Goal: Information Seeking & Learning: Learn about a topic

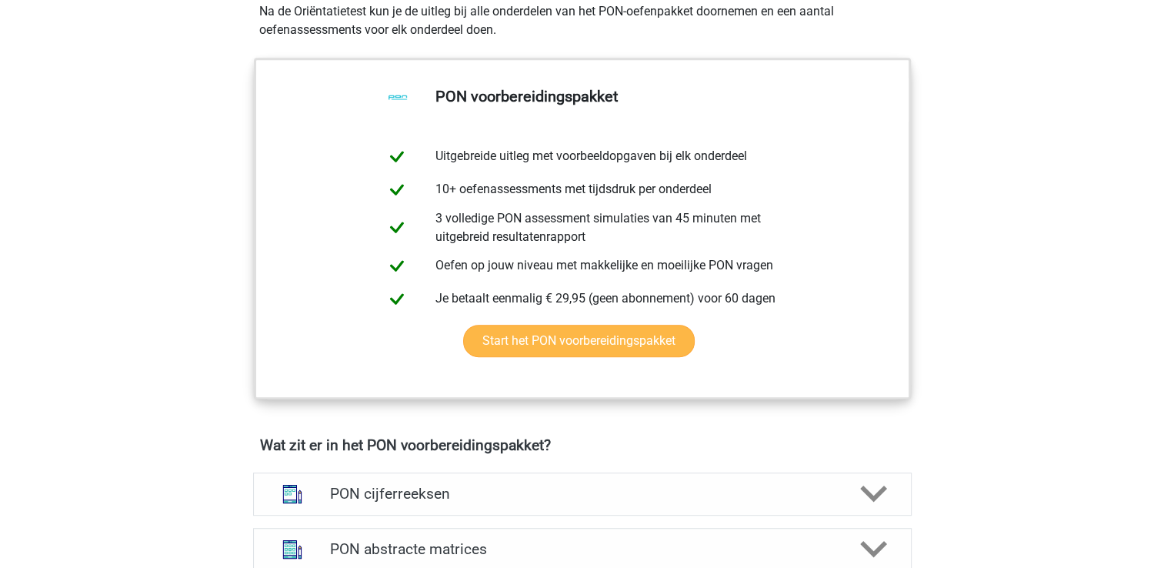
scroll to position [693, 0]
drag, startPoint x: 415, startPoint y: 487, endPoint x: 415, endPoint y: 479, distance: 8.5
click at [415, 487] on h4 "PON cijferreeksen" at bounding box center [582, 493] width 504 height 18
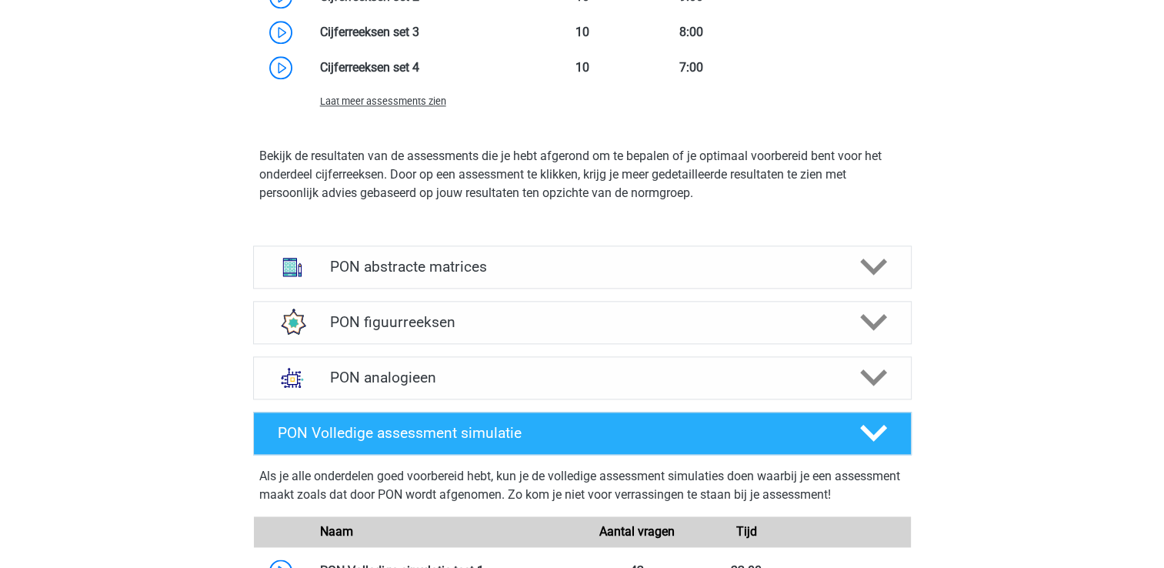
scroll to position [1847, 0]
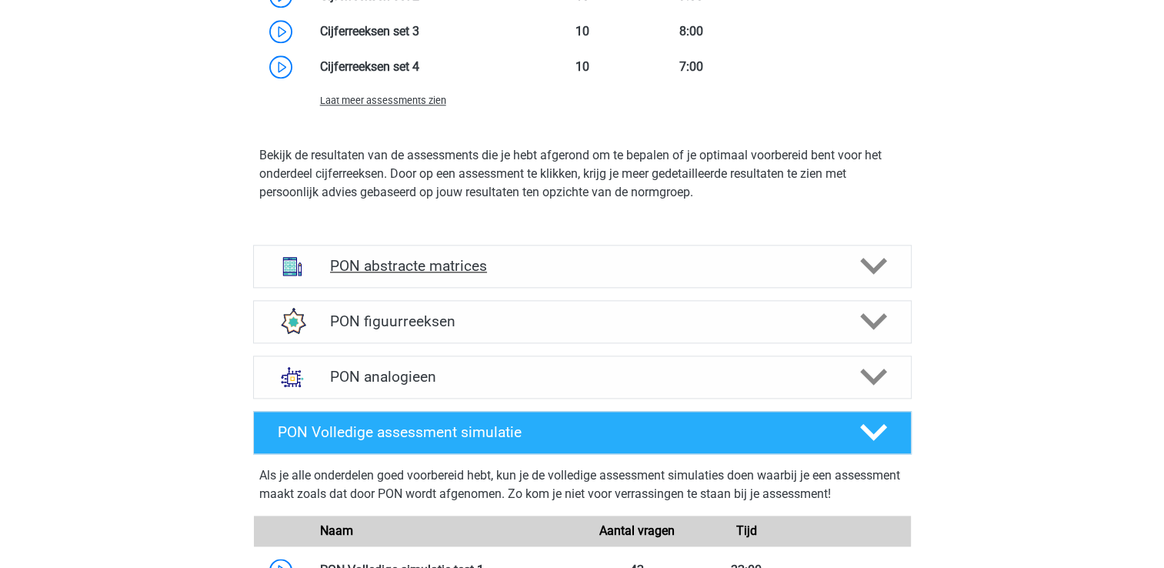
click at [455, 260] on h4 "PON abstracte matrices" at bounding box center [582, 266] width 504 height 18
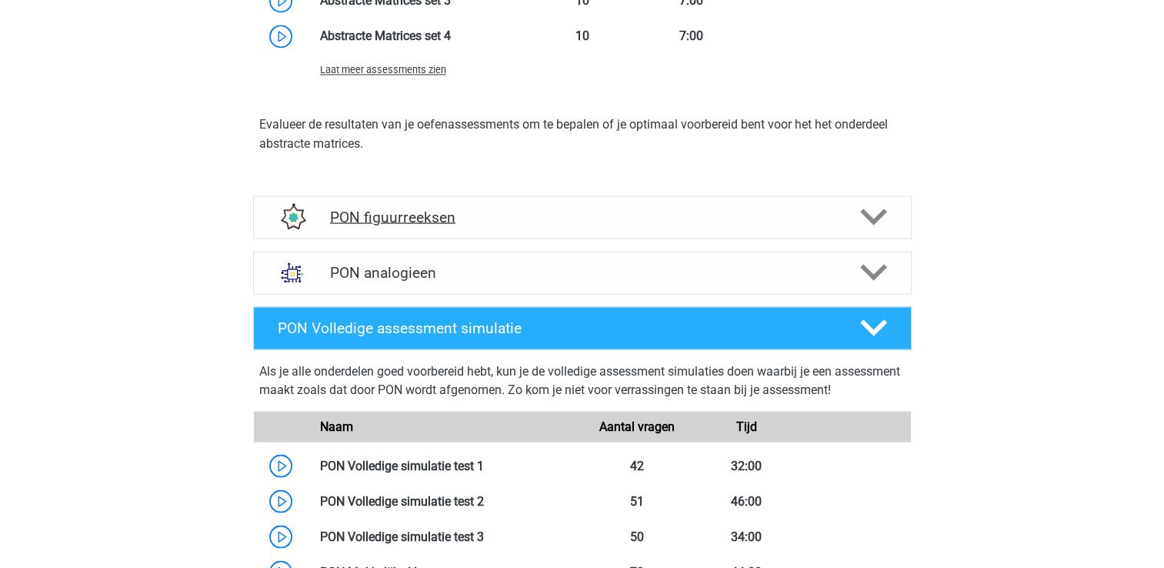
scroll to position [2770, 0]
click at [436, 223] on h4 "PON figuurreeksen" at bounding box center [582, 217] width 504 height 18
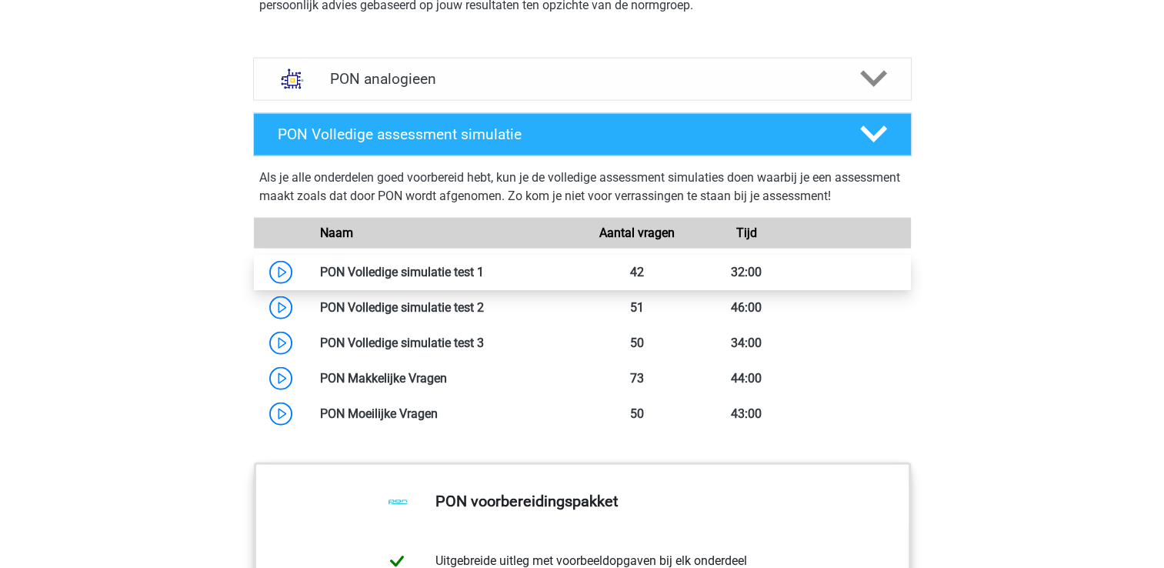
scroll to position [3616, 0]
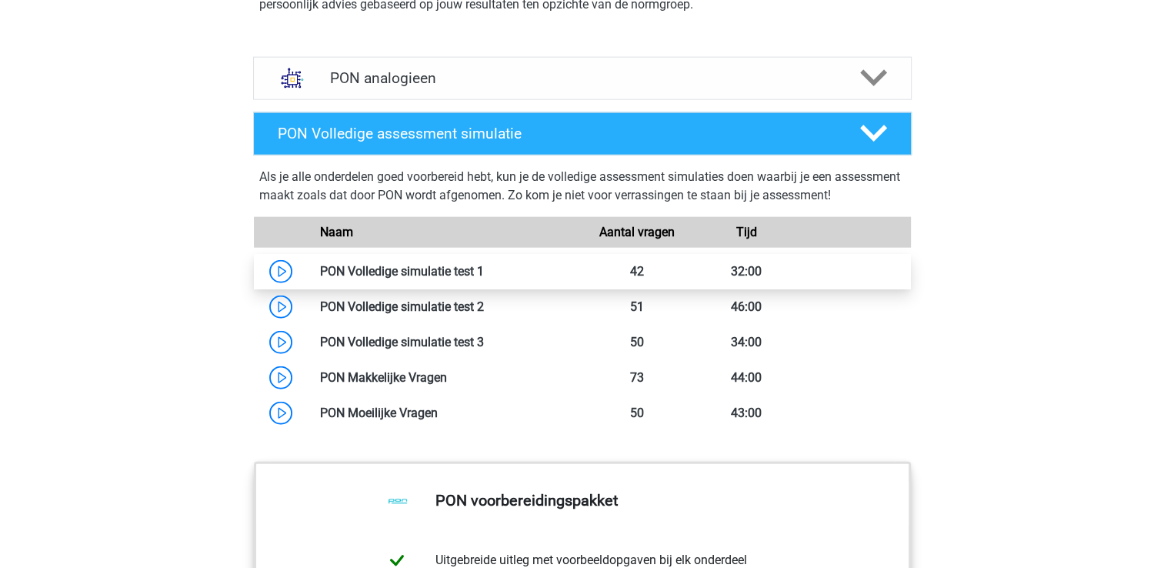
click at [484, 266] on link at bounding box center [484, 271] width 0 height 15
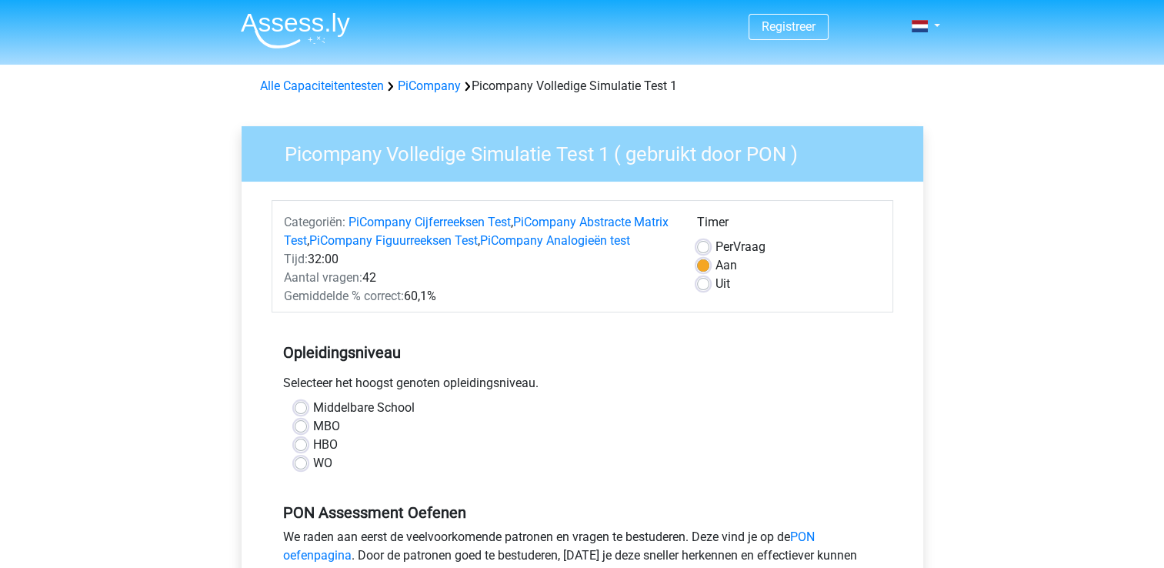
click at [313, 472] on label "WO" at bounding box center [322, 463] width 19 height 18
click at [301, 469] on input "WO" at bounding box center [301, 461] width 12 height 15
radio input "true"
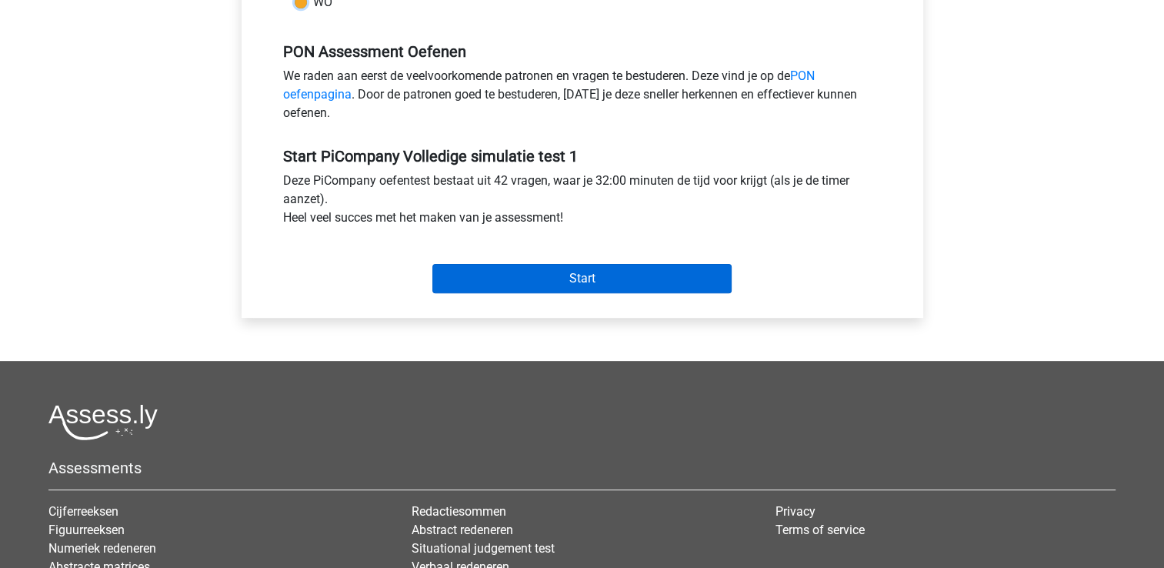
scroll to position [462, 0]
click at [502, 292] on input "Start" at bounding box center [581, 277] width 299 height 29
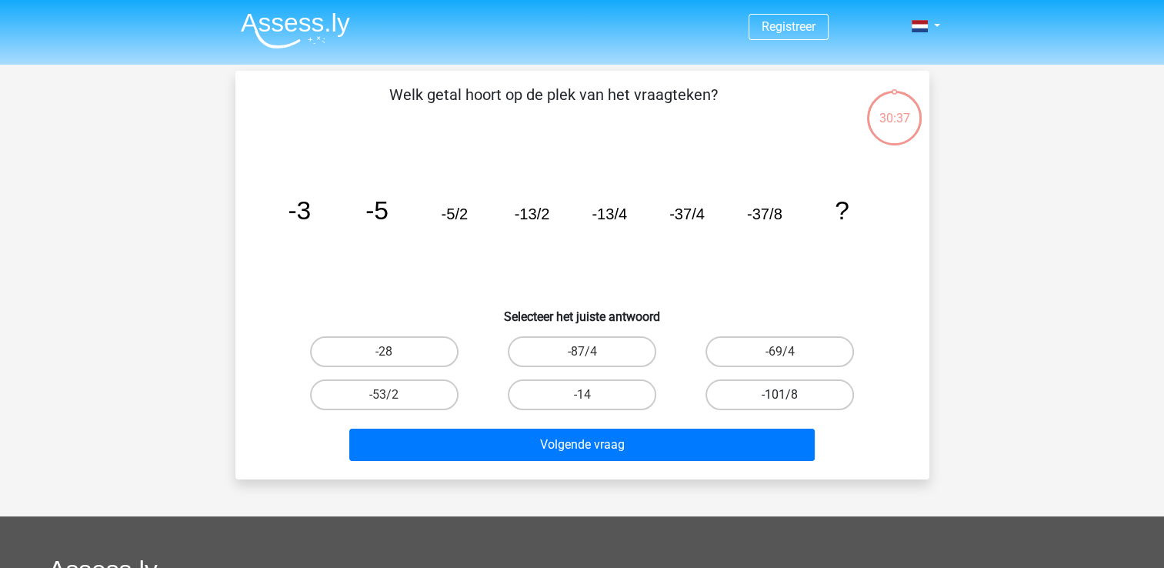
click at [735, 396] on label "-101/8" at bounding box center [780, 394] width 149 height 31
click at [780, 396] on input "-101/8" at bounding box center [785, 400] width 10 height 10
radio input "true"
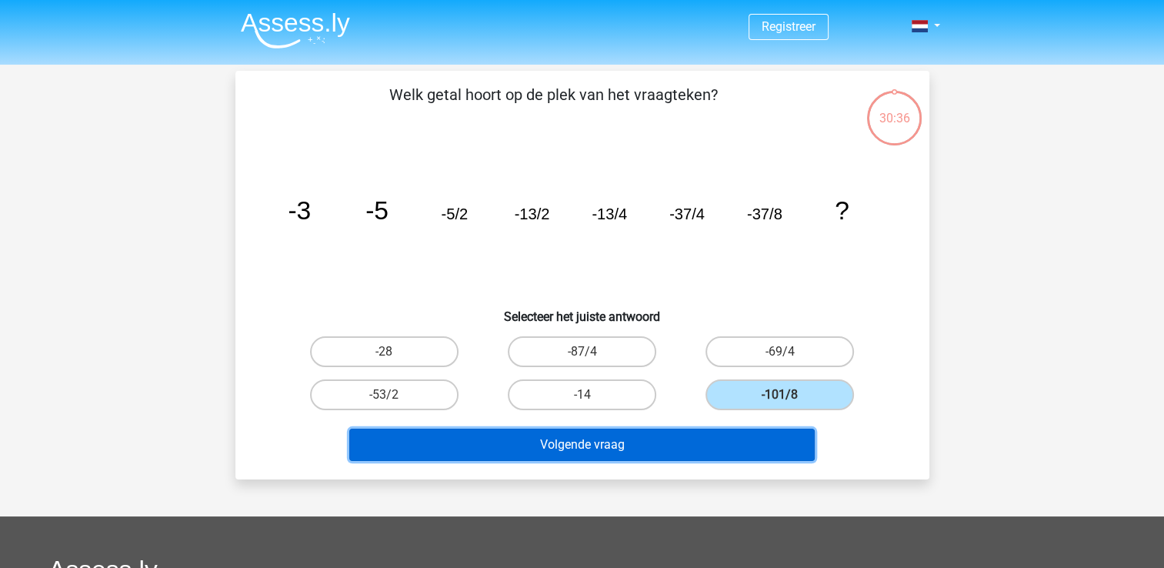
click at [666, 429] on button "Volgende vraag" at bounding box center [582, 445] width 466 height 32
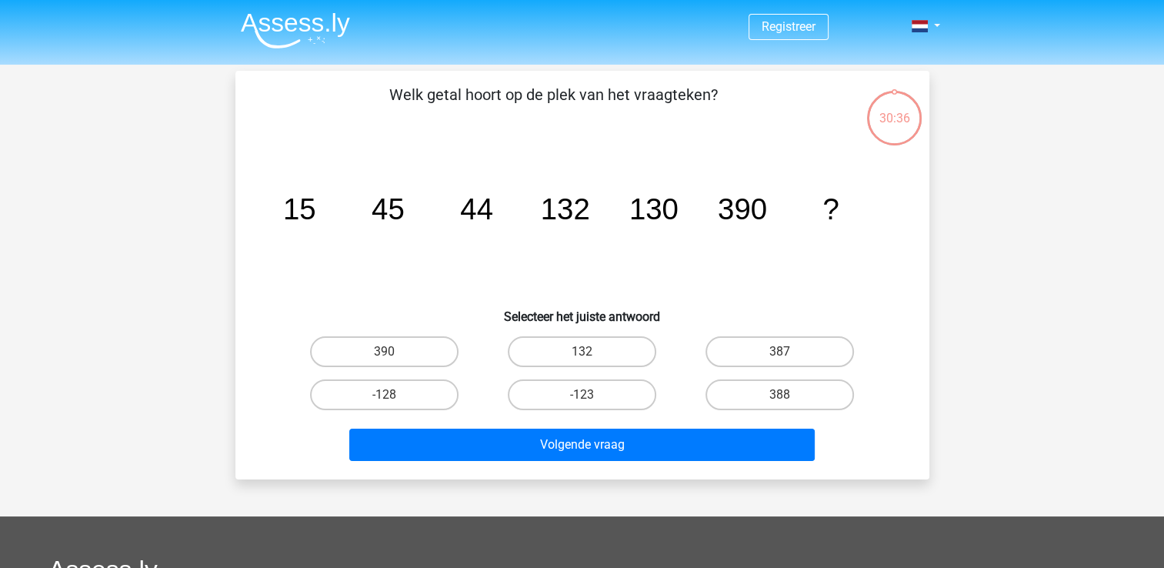
scroll to position [71, 0]
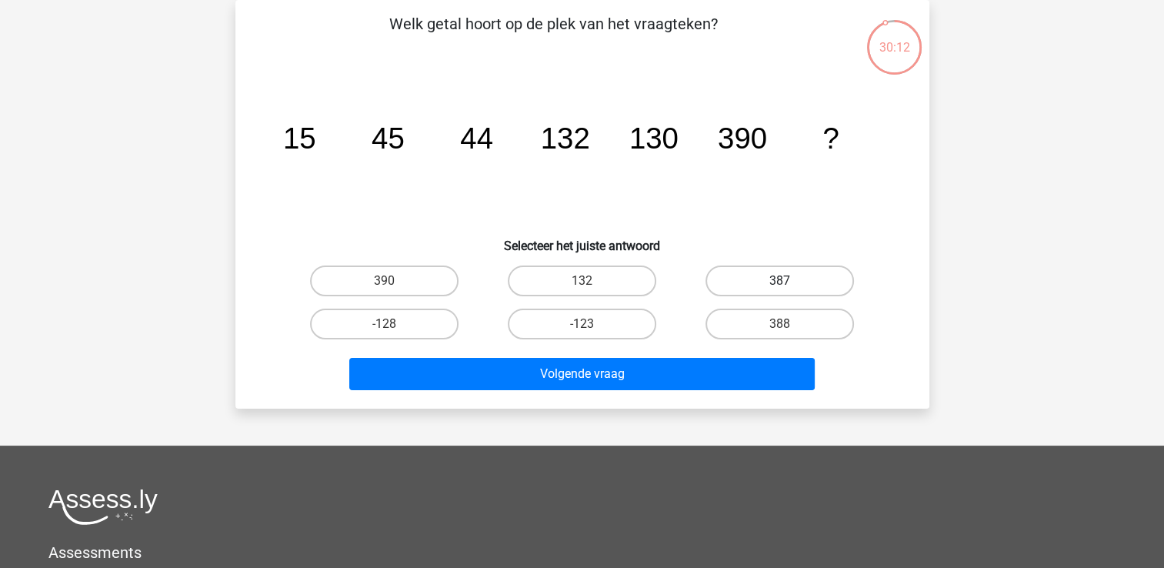
click at [746, 275] on label "387" at bounding box center [780, 280] width 149 height 31
click at [780, 281] on input "387" at bounding box center [785, 286] width 10 height 10
radio input "true"
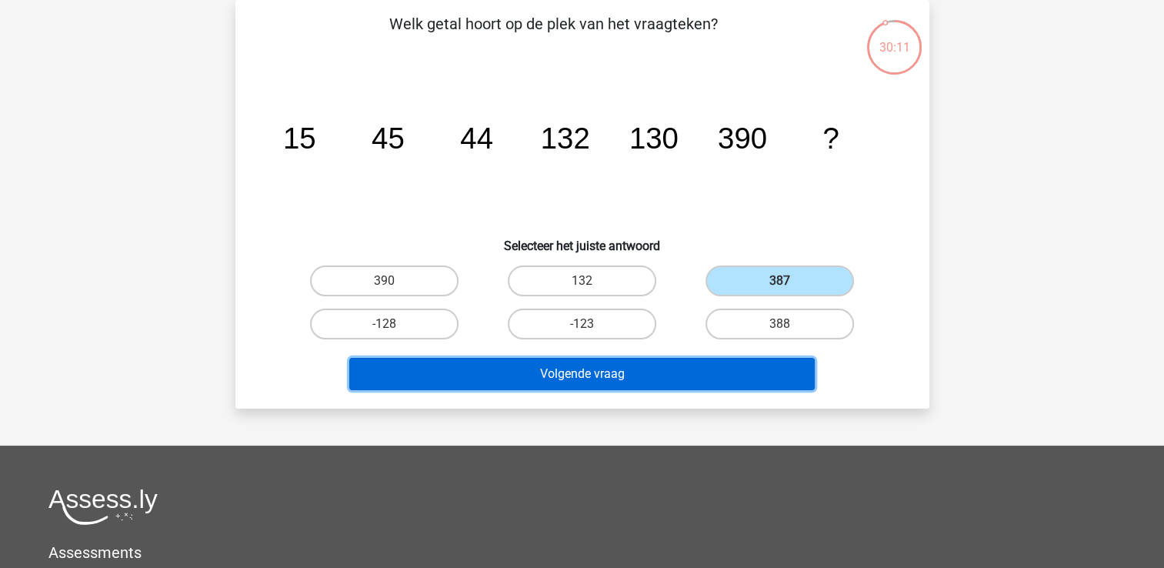
click at [625, 375] on button "Volgende vraag" at bounding box center [582, 374] width 466 height 32
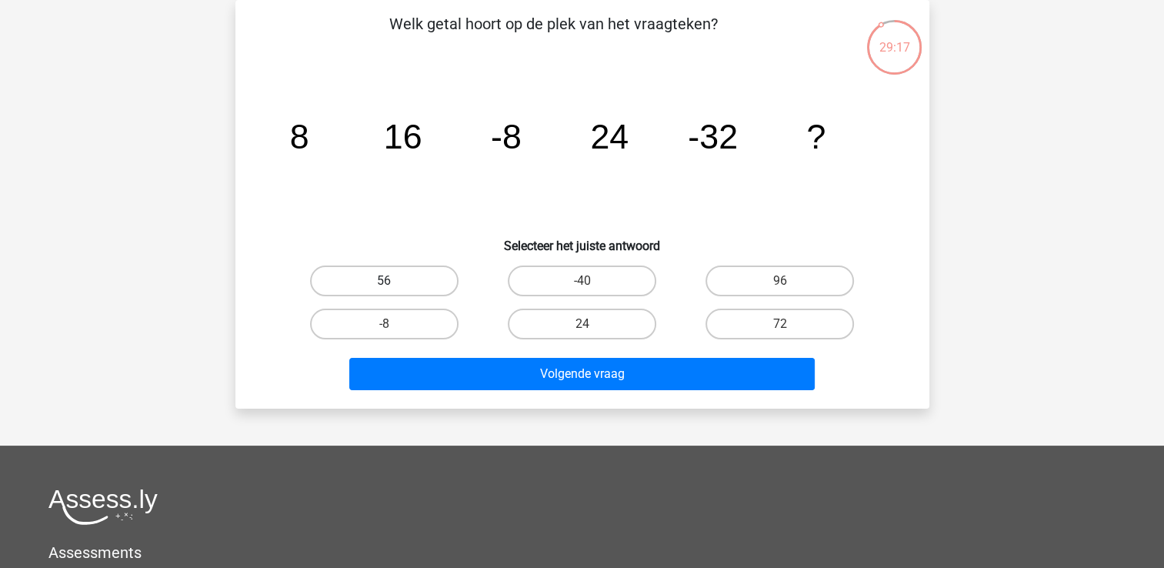
click at [431, 288] on label "56" at bounding box center [384, 280] width 149 height 31
click at [394, 288] on input "56" at bounding box center [389, 286] width 10 height 10
radio input "true"
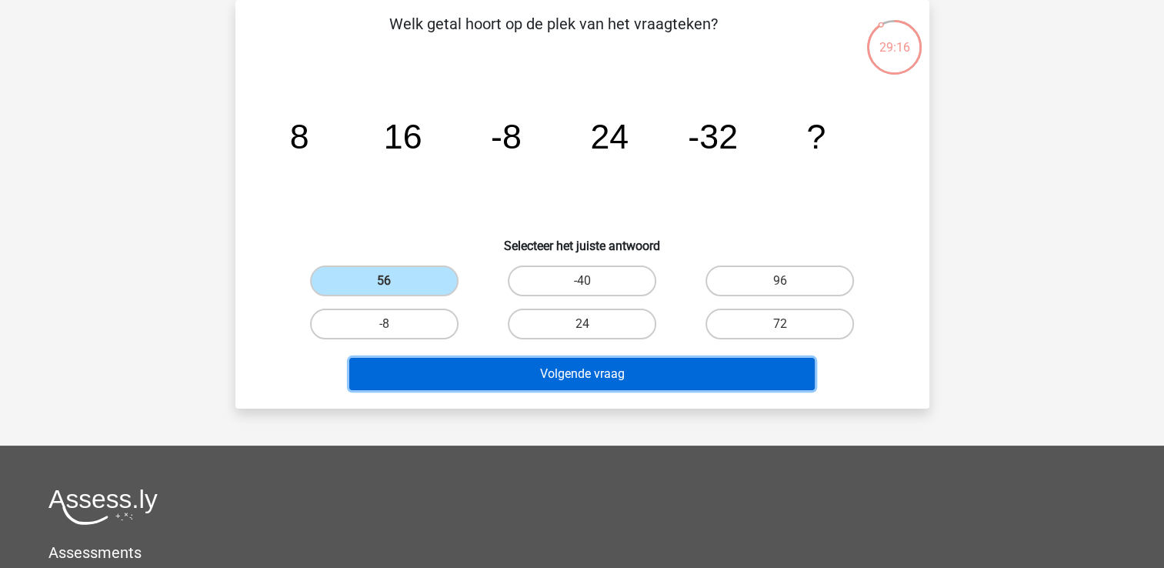
click at [498, 368] on button "Volgende vraag" at bounding box center [582, 374] width 466 height 32
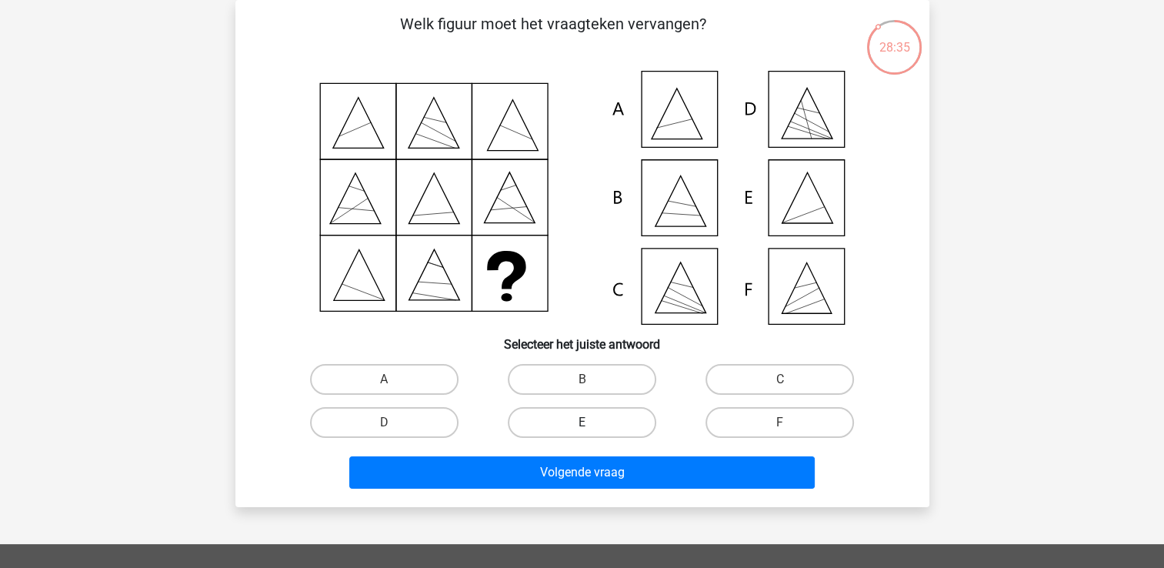
click at [601, 421] on label "E" at bounding box center [582, 422] width 149 height 31
click at [592, 422] on input "E" at bounding box center [587, 427] width 10 height 10
radio input "true"
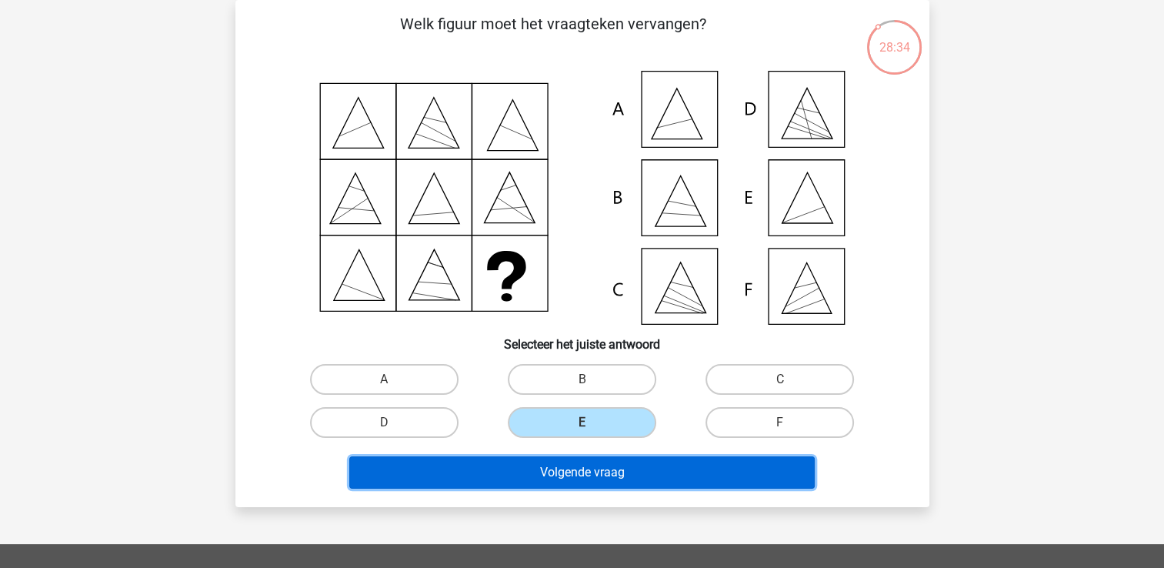
click at [579, 463] on button "Volgende vraag" at bounding box center [582, 472] width 466 height 32
